Goal: Transaction & Acquisition: Purchase product/service

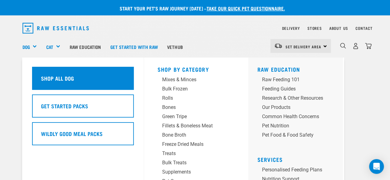
click at [79, 80] on div "Shop All Dog" at bounding box center [83, 78] width 102 height 23
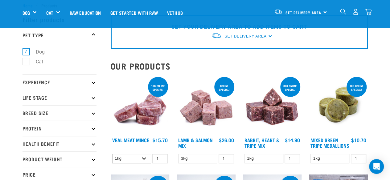
scroll to position [73, 0]
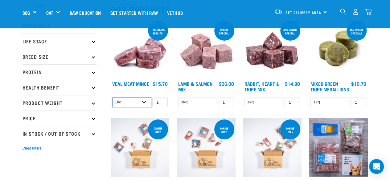
click at [141, 104] on select "1kg 3kg" at bounding box center [131, 103] width 39 height 10
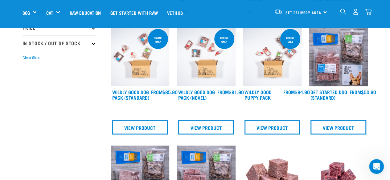
scroll to position [162, 0]
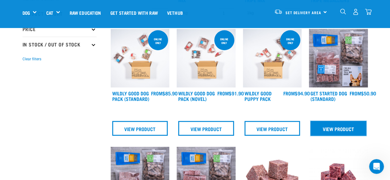
click at [338, 136] on link "View Product" at bounding box center [338, 128] width 56 height 15
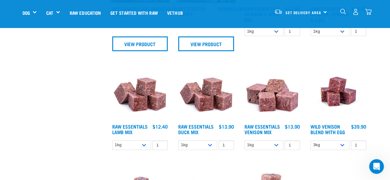
scroll to position [366, 0]
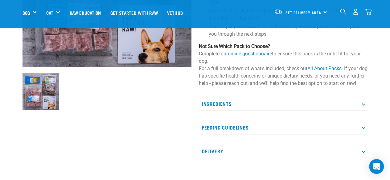
scroll to position [146, 0]
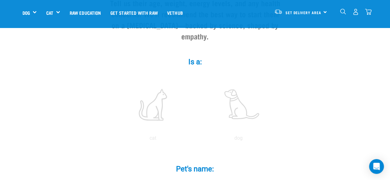
scroll to position [87, 0]
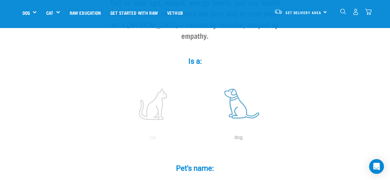
click at [246, 101] on label at bounding box center [238, 104] width 83 height 52
click at [196, 139] on input "radio" at bounding box center [196, 139] width 0 height 0
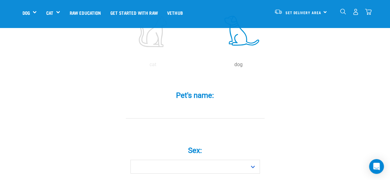
scroll to position [200, 0]
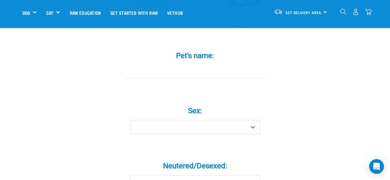
click at [203, 65] on input "Pet's name: *" at bounding box center [195, 72] width 139 height 14
type input "[PERSON_NAME]"
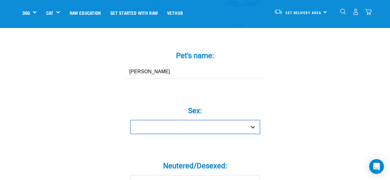
click at [190, 120] on select "Boy Girl" at bounding box center [194, 127] width 129 height 14
select select "girl"
click at [130, 120] on select "Boy Girl" at bounding box center [194, 127] width 129 height 14
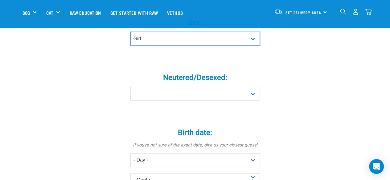
scroll to position [290, 0]
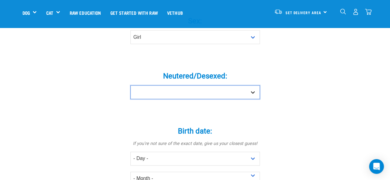
click at [189, 87] on select "Yes No" at bounding box center [194, 92] width 129 height 14
select select "no"
click at [130, 85] on select "Yes No" at bounding box center [194, 92] width 129 height 14
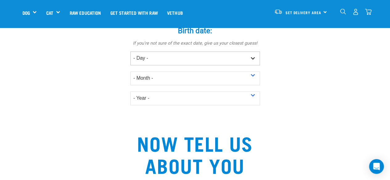
scroll to position [352, 0]
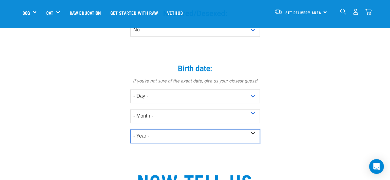
click at [163, 129] on select "- Year - 2025 2024 2023 2022 2021 2020 2019 2018 2017 2016 2015 2014 2013 2012" at bounding box center [194, 136] width 129 height 14
select select "2018"
click at [130, 129] on select "- Year - 2025 2024 2023 2022 2021 2020 2019 2018 2017 2016 2015 2014 2013 2012" at bounding box center [194, 136] width 129 height 14
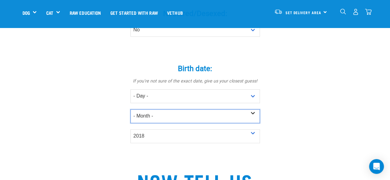
click at [137, 109] on select "- Month - January February March April May June July August September October N…" at bounding box center [194, 116] width 129 height 14
select select "August"
click at [130, 109] on select "- Month - January February March April May June July August September October N…" at bounding box center [194, 116] width 129 height 14
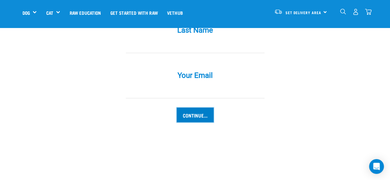
click at [196, 108] on input "Continue..." at bounding box center [195, 115] width 37 height 15
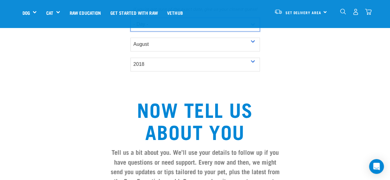
scroll to position [540, 0]
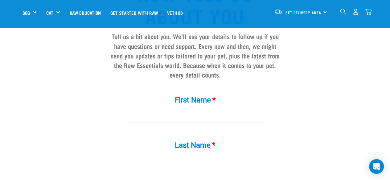
click at [148, 109] on input "First Name *" at bounding box center [195, 116] width 139 height 14
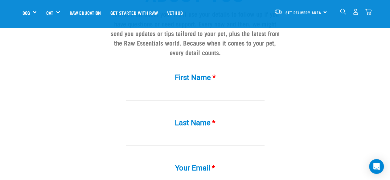
scroll to position [563, 0]
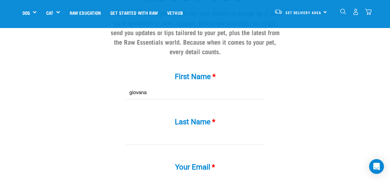
type input "giovana"
type input "mingoti"
type input "[EMAIL_ADDRESS][DOMAIN_NAME]"
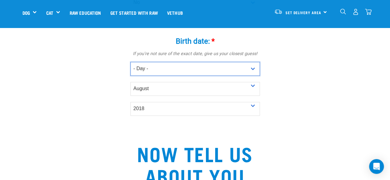
scroll to position [326, 0]
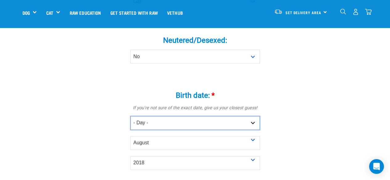
click at [174, 116] on select "- Day - 1 2 3 4 5 6 7 8 9 10 11 12 13 14 15 16 17 18 19 20 21 22 23 24 25 26 27" at bounding box center [194, 123] width 129 height 14
select select "20"
click at [130, 116] on select "- Day - 1 2 3 4 5 6 7 8 9 10 11 12 13 14 15 16 17 18 19 20 21 22 23 24 25 26 27" at bounding box center [194, 123] width 129 height 14
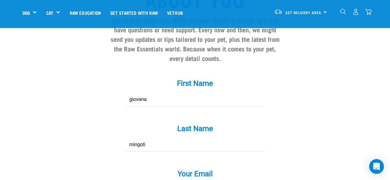
scroll to position [673, 0]
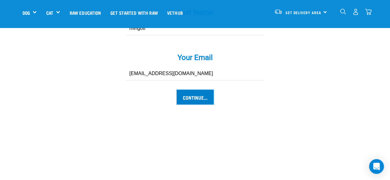
click at [196, 90] on input "Continue..." at bounding box center [195, 97] width 37 height 15
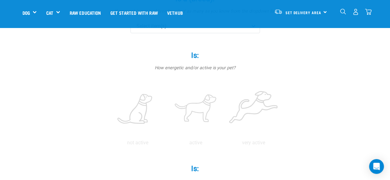
scroll to position [59, 0]
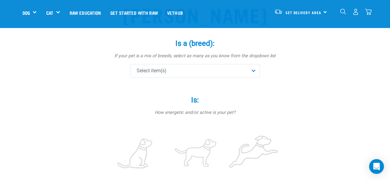
click at [208, 69] on div "Select item(s)" at bounding box center [194, 71] width 129 height 14
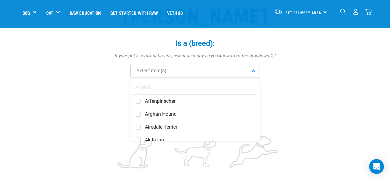
click at [177, 88] on input "text" at bounding box center [195, 88] width 126 height 14
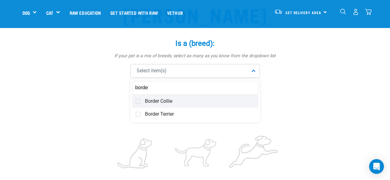
type input "borde"
click at [168, 102] on span "Border Collie" at bounding box center [200, 101] width 110 height 6
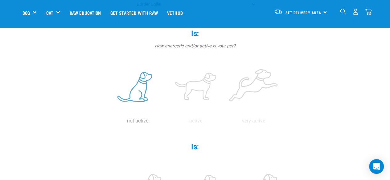
scroll to position [128, 0]
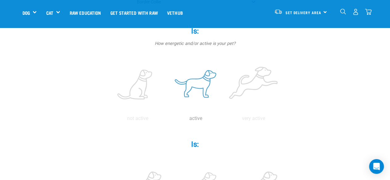
click at [207, 91] on label at bounding box center [195, 85] width 55 height 52
click at [167, 120] on input "radio" at bounding box center [167, 120] width 0 height 0
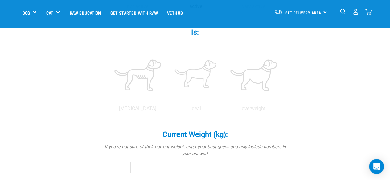
scroll to position [240, 0]
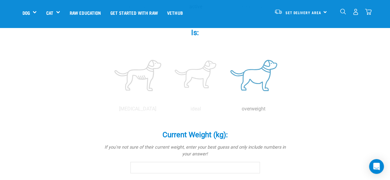
click at [241, 86] on label at bounding box center [253, 75] width 55 height 52
click at [225, 111] on input "radio" at bounding box center [225, 111] width 0 height 0
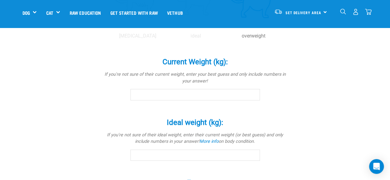
scroll to position [315, 0]
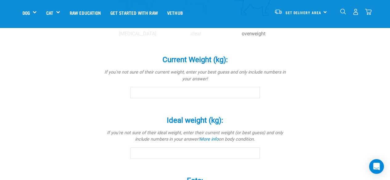
click at [226, 96] on input "Current Weight (kg): *" at bounding box center [194, 92] width 129 height 11
type input "28"
click at [203, 150] on input "Ideal weight (kg): *" at bounding box center [194, 153] width 129 height 11
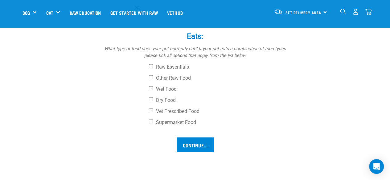
scroll to position [459, 0]
type input "25"
click at [151, 99] on input "Dry Food" at bounding box center [151, 100] width 4 height 4
checkbox input "true"
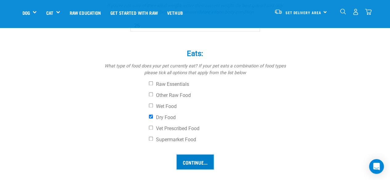
click at [197, 160] on input "Continue..." at bounding box center [195, 162] width 37 height 15
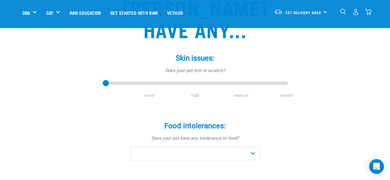
scroll to position [87, 0]
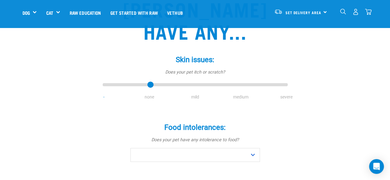
drag, startPoint x: 109, startPoint y: 64, endPoint x: 139, endPoint y: 66, distance: 30.9
type input "1"
click at [139, 81] on input "range" at bounding box center [195, 85] width 185 height 9
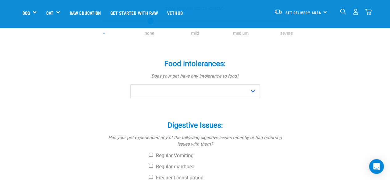
scroll to position [152, 0]
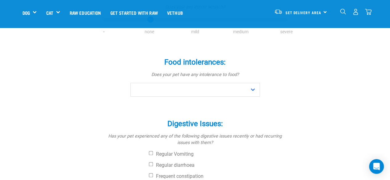
click at [186, 75] on div "Food intolerances: * Does your pet have any intolerance to food? No Yes" at bounding box center [195, 77] width 185 height 57
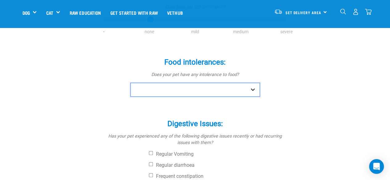
click at [188, 83] on select "No Yes" at bounding box center [194, 90] width 129 height 14
select select "no"
click at [130, 83] on select "No Yes" at bounding box center [194, 90] width 129 height 14
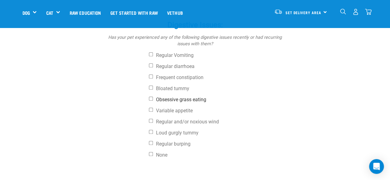
scroll to position [253, 0]
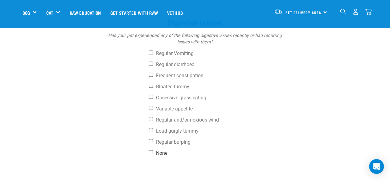
click at [158, 150] on label "None" at bounding box center [218, 153] width 139 height 6
click at [153, 150] on input "None" at bounding box center [151, 152] width 4 height 4
checkbox input "true"
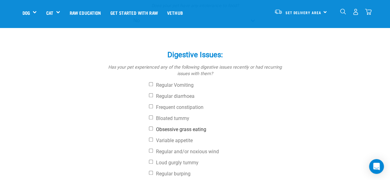
click at [160, 127] on label "Obsessive grass eating" at bounding box center [218, 130] width 139 height 6
click at [153, 127] on input "Obsessive grass eating" at bounding box center [151, 129] width 4 height 4
click at [155, 127] on label "Obsessive grass eating" at bounding box center [218, 130] width 139 height 6
click at [153, 127] on input "Obsessive grass eating" at bounding box center [151, 129] width 4 height 4
checkbox input "false"
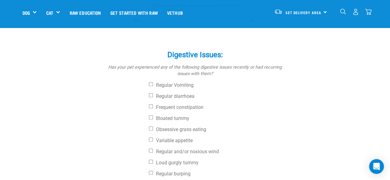
drag, startPoint x: 148, startPoint y: 164, endPoint x: 153, endPoint y: 158, distance: 7.2
click at [153, 158] on div "Digestive Issues: * Has your pet experienced any of the following digestive iss…" at bounding box center [195, 116] width 185 height 149
click at [152, 159] on div "Digestive Issues: * Has your pet experienced any of the following digestive iss…" at bounding box center [195, 116] width 185 height 149
checkbox input "false"
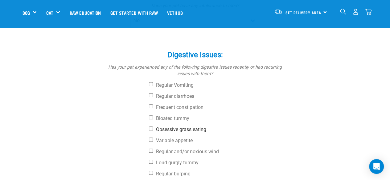
click at [158, 127] on label "Obsessive grass eating" at bounding box center [218, 130] width 139 height 6
click at [153, 127] on input "Obsessive grass eating" at bounding box center [151, 129] width 4 height 4
checkbox input "true"
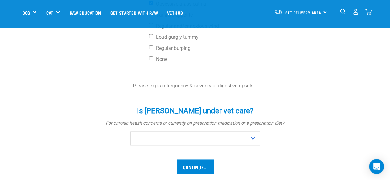
scroll to position [347, 0]
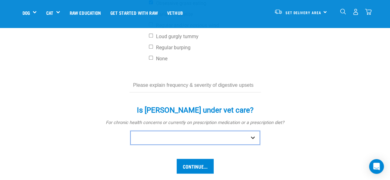
click at [159, 131] on select "No Yes" at bounding box center [194, 138] width 129 height 14
select select "no"
click at [130, 131] on select "No Yes" at bounding box center [194, 138] width 129 height 14
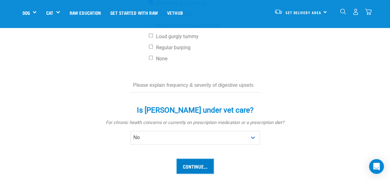
click at [199, 159] on input "Continue..." at bounding box center [195, 166] width 37 height 15
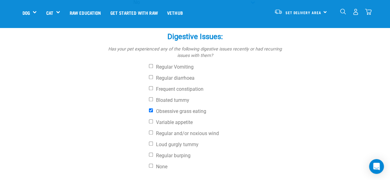
scroll to position [317, 0]
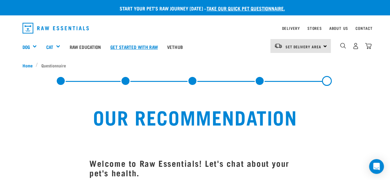
click at [137, 46] on link "Get started with Raw" at bounding box center [134, 47] width 57 height 25
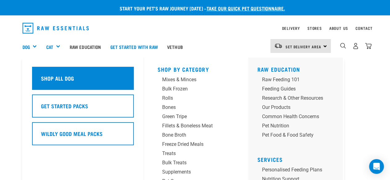
click at [56, 78] on h5 "Shop All Dog" at bounding box center [57, 78] width 33 height 8
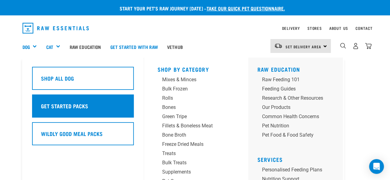
click at [66, 109] on h5 "Get Started Packs" at bounding box center [64, 106] width 47 height 8
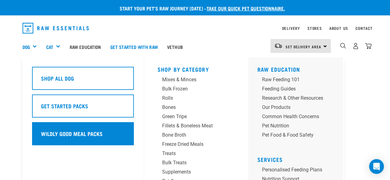
drag, startPoint x: 66, startPoint y: 109, endPoint x: 69, endPoint y: 145, distance: 36.5
click at [69, 145] on div "Shop All Dog Get Started Packs Wildly Good Meal Packs Wildly Good Specials" at bounding box center [86, 147] width 116 height 179
click at [71, 141] on div "Wildly Good Meal Packs" at bounding box center [83, 133] width 102 height 23
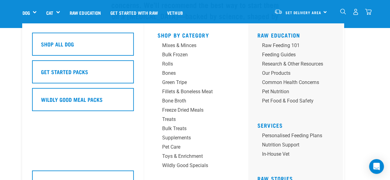
scroll to position [63, 0]
